Goal: Check status: Check status

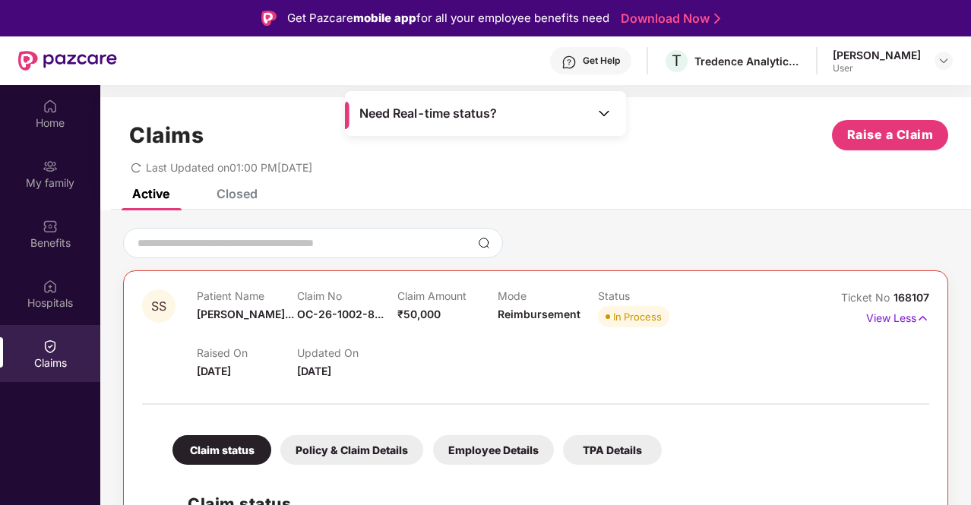
scroll to position [152, 0]
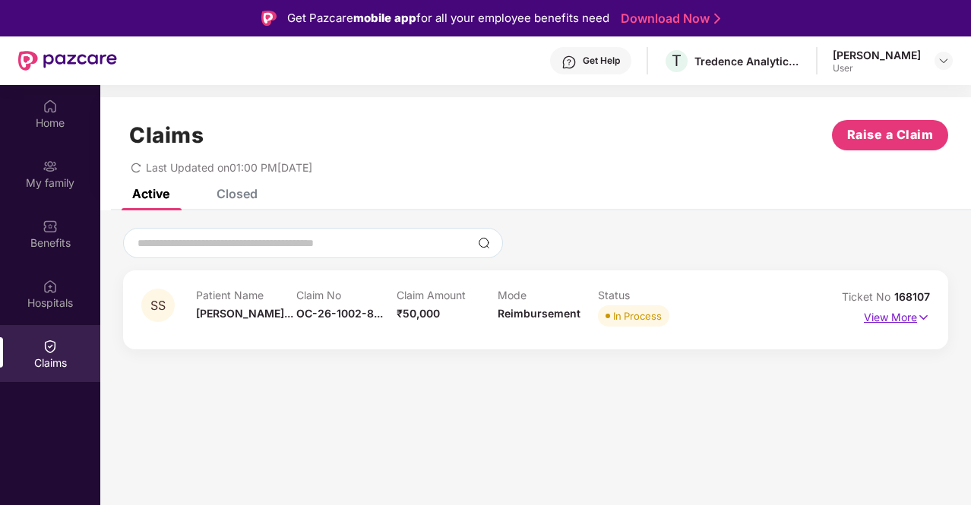
click at [904, 321] on p "View More" at bounding box center [896, 315] width 66 height 21
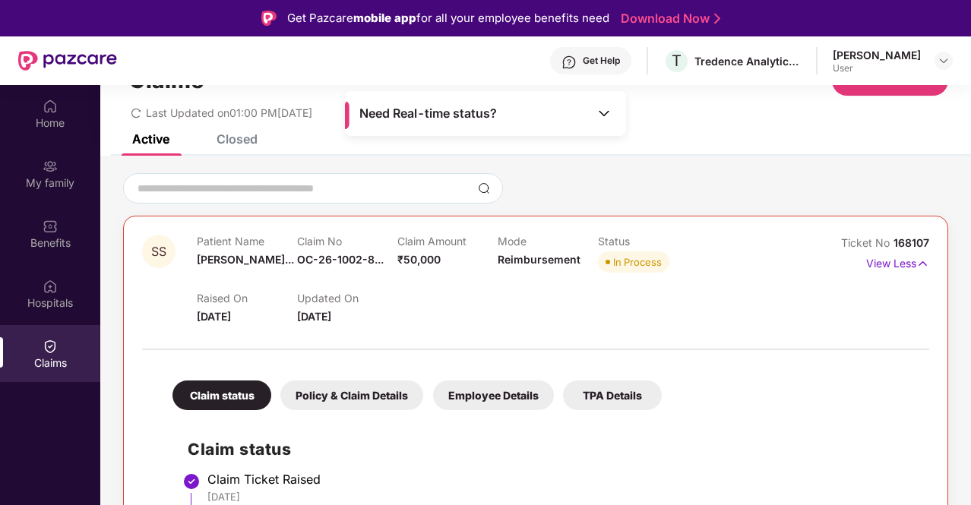
scroll to position [152, 0]
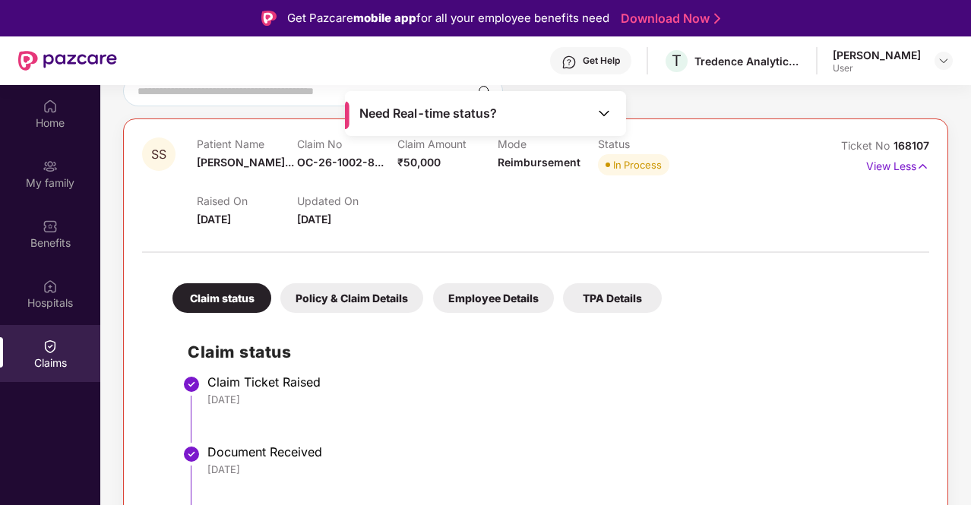
click at [604, 109] on img at bounding box center [603, 113] width 15 height 15
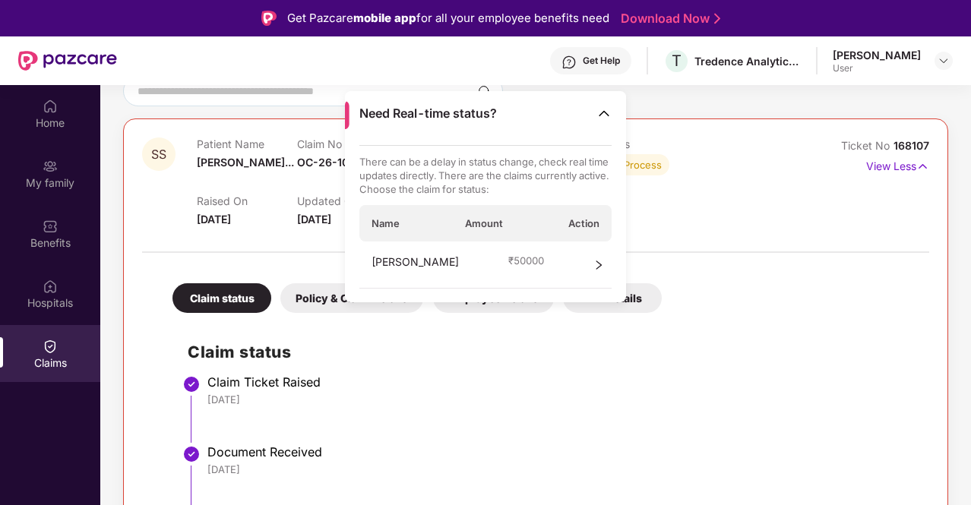
click at [598, 270] on span "right" at bounding box center [598, 265] width 11 height 23
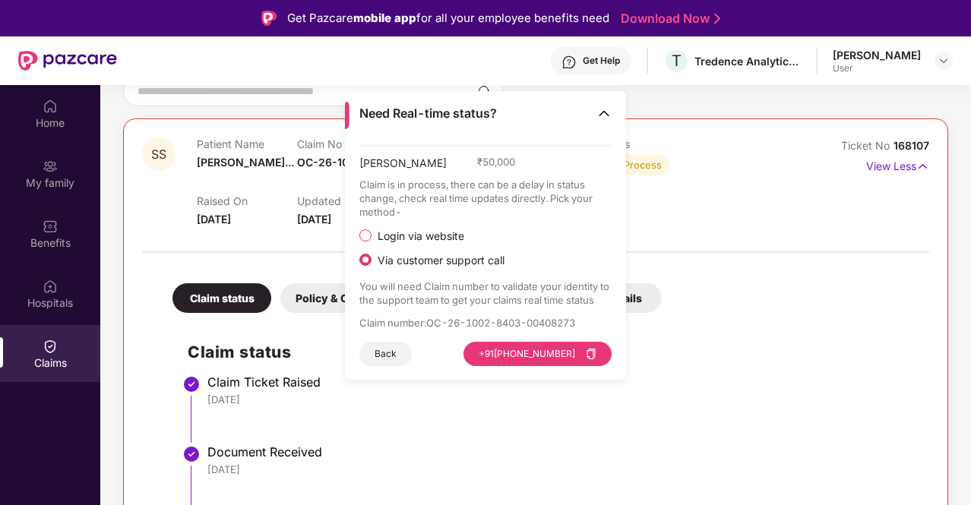
click at [402, 230] on span "Login via website" at bounding box center [420, 236] width 99 height 14
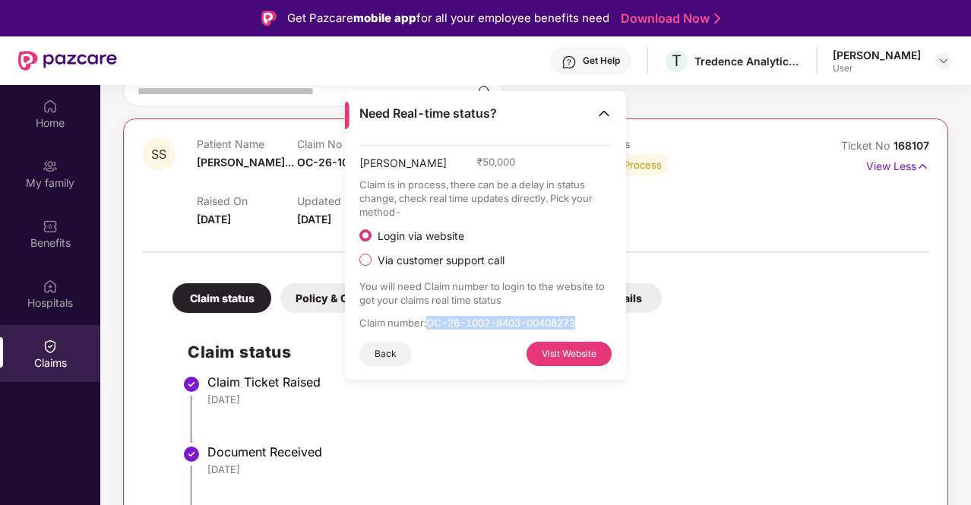
drag, startPoint x: 428, startPoint y: 320, endPoint x: 585, endPoint y: 327, distance: 156.6
click at [585, 327] on p "Claim number : OC-26-1002-8403-00408273" at bounding box center [485, 323] width 253 height 14
copy p "OC-26-1002-8403-00408273"
click at [573, 367] on div "Sruthi Sridhar ₹ 50,000 Claim is in process, there can be a delay in status cha…" at bounding box center [485, 262] width 281 height 235
click at [573, 356] on button "Visit Website" at bounding box center [568, 354] width 85 height 24
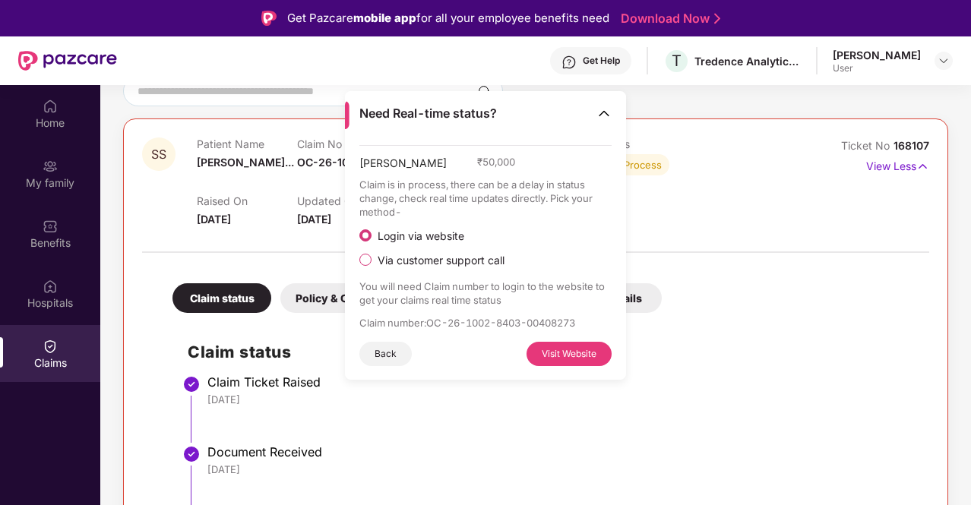
click at [598, 112] on img at bounding box center [603, 113] width 15 height 15
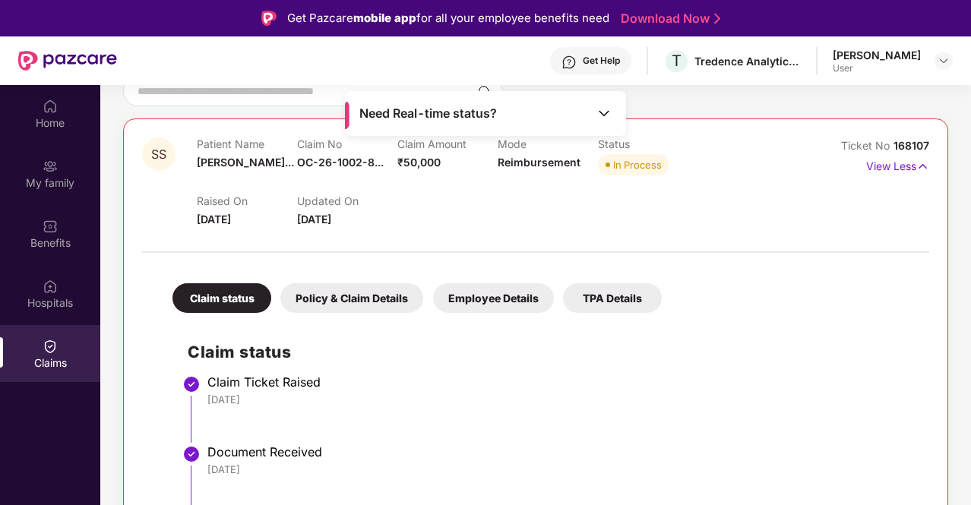
click at [738, 223] on div "Raised On 22 Aug 2025 Updated On 25 Aug 2025" at bounding box center [497, 203] width 601 height 49
